Goal: Task Accomplishment & Management: Manage account settings

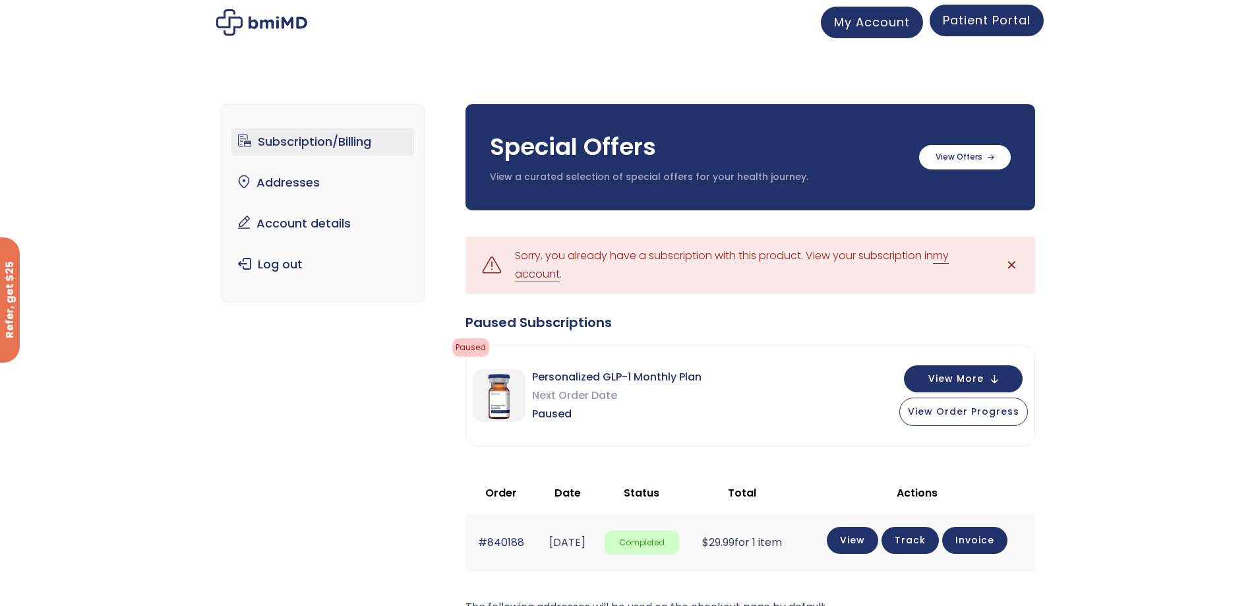
click at [1014, 25] on span "Patient Portal" at bounding box center [987, 20] width 88 height 16
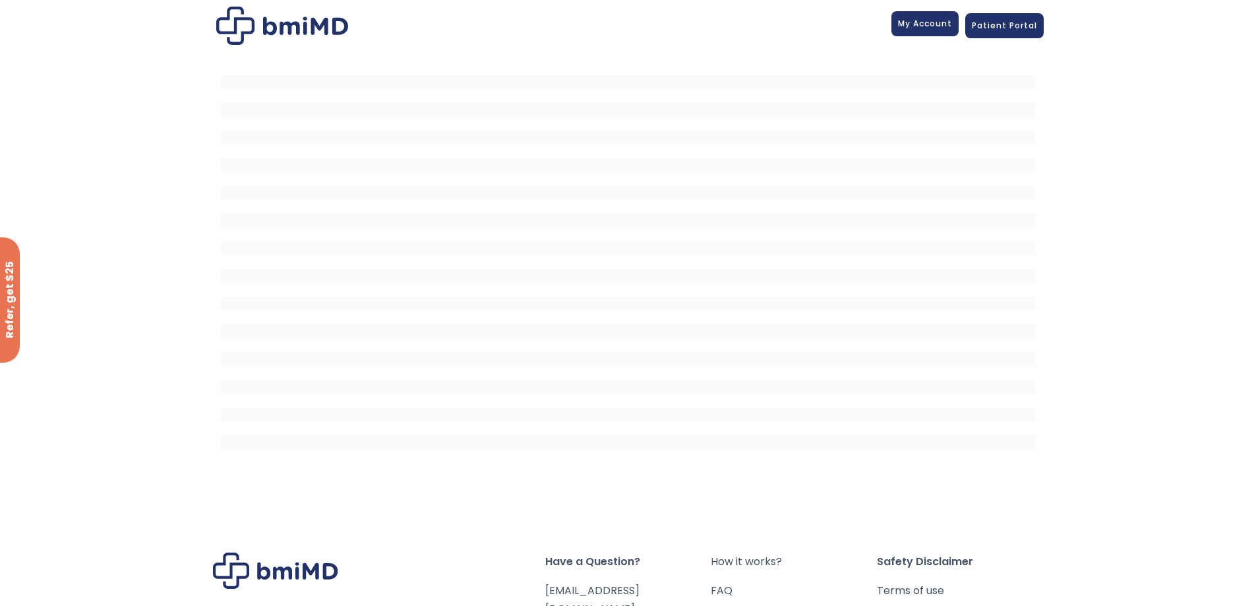
click at [933, 27] on span "My Account" at bounding box center [925, 23] width 54 height 11
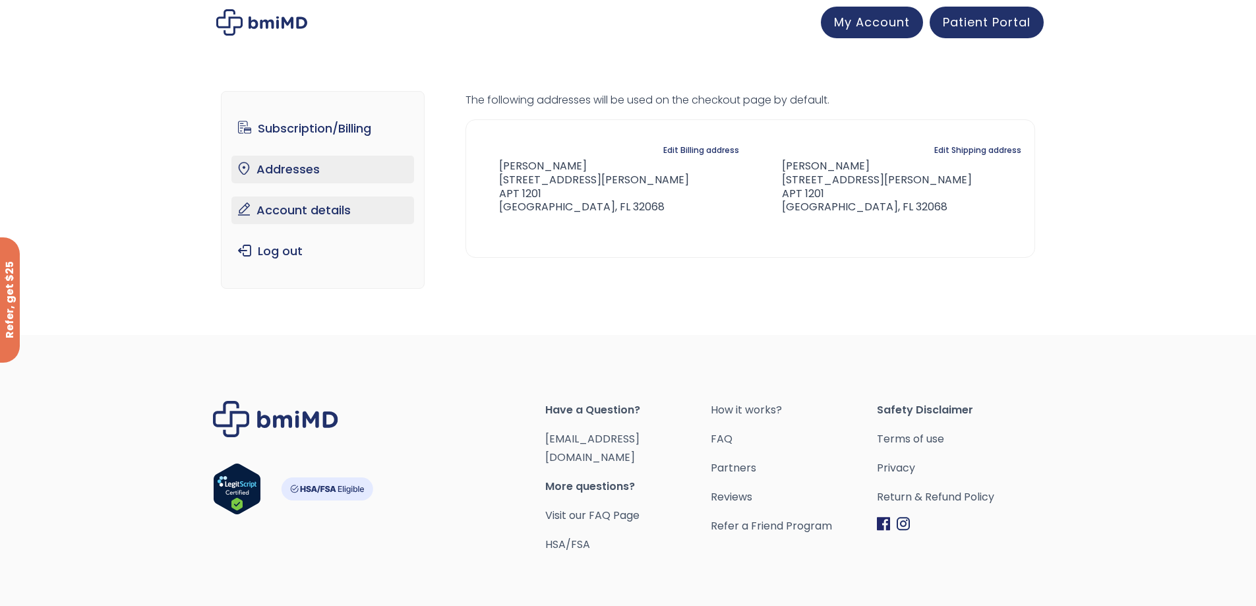
click at [326, 211] on link "Account details" at bounding box center [323, 211] width 183 height 28
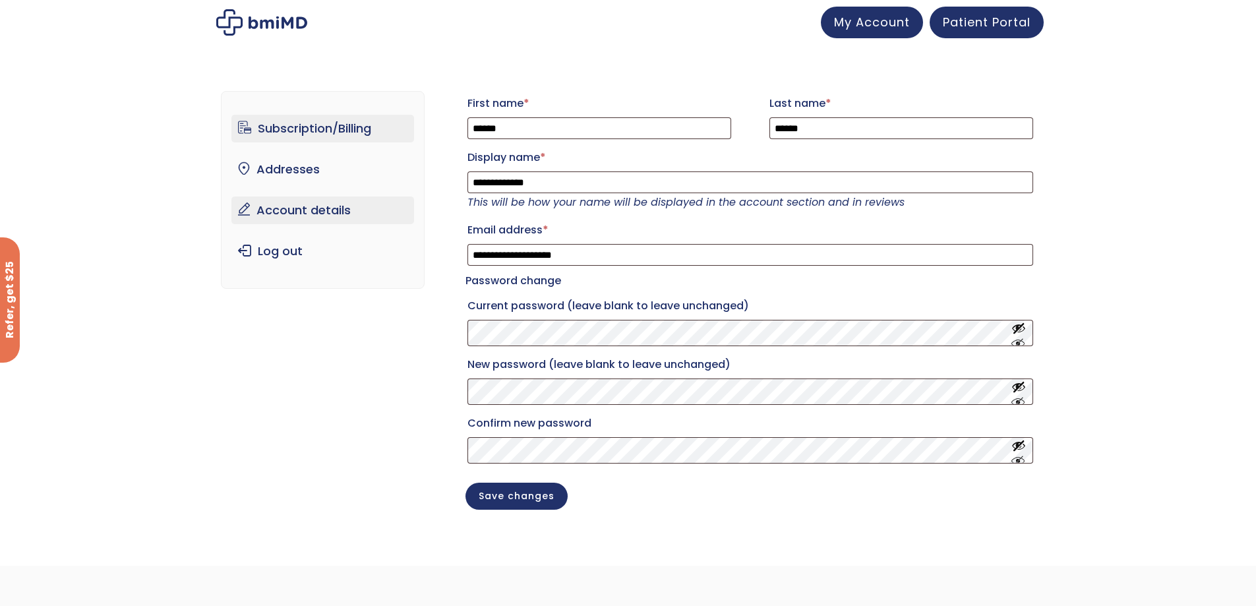
click at [301, 125] on link "Subscription/Billing" at bounding box center [323, 129] width 183 height 28
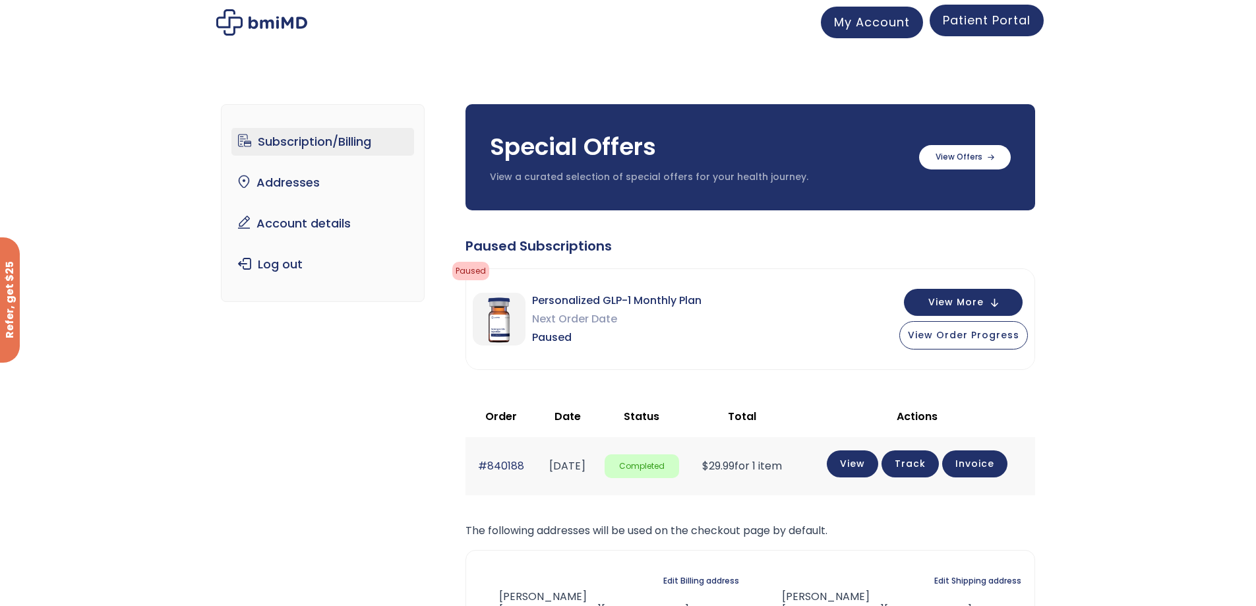
click at [975, 24] on span "Patient Portal" at bounding box center [987, 20] width 88 height 16
